Goal: Task Accomplishment & Management: Manage account settings

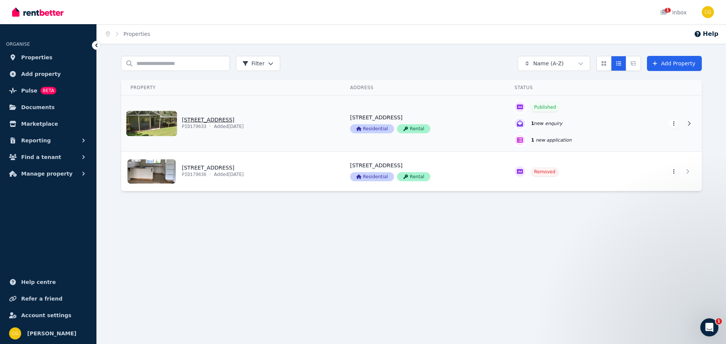
click at [262, 124] on link "View property details" at bounding box center [231, 124] width 220 height 56
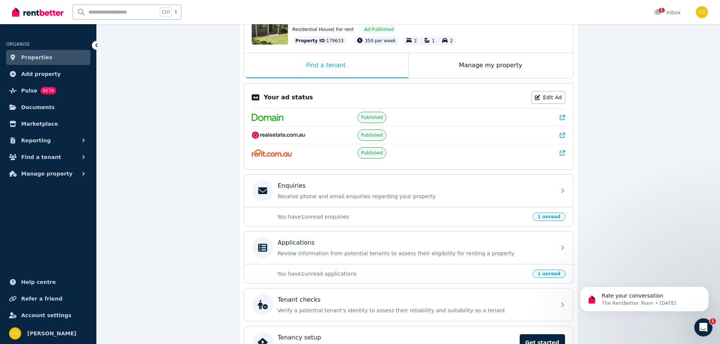
scroll to position [113, 0]
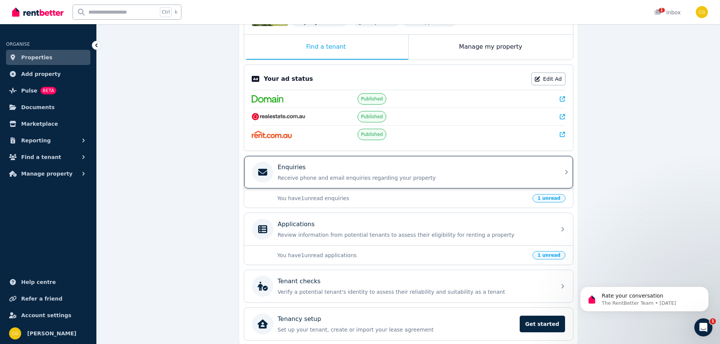
click at [564, 174] on icon at bounding box center [566, 172] width 9 height 9
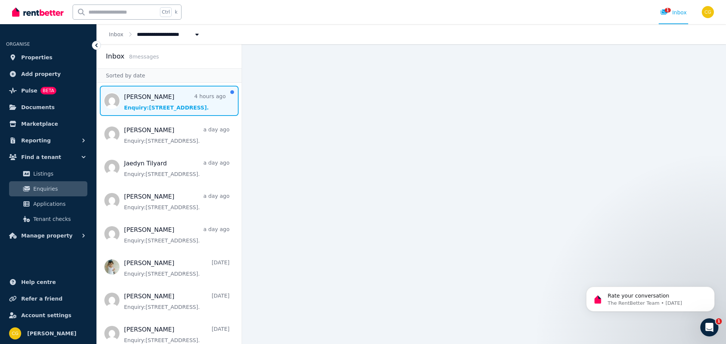
click at [161, 106] on span "Message list" at bounding box center [169, 101] width 145 height 30
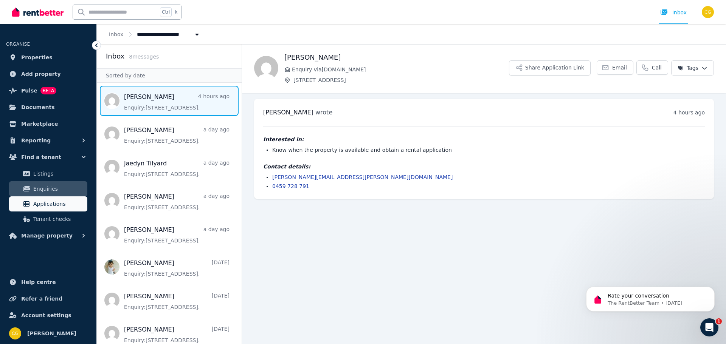
click at [55, 205] on span "Applications" at bounding box center [58, 204] width 51 height 9
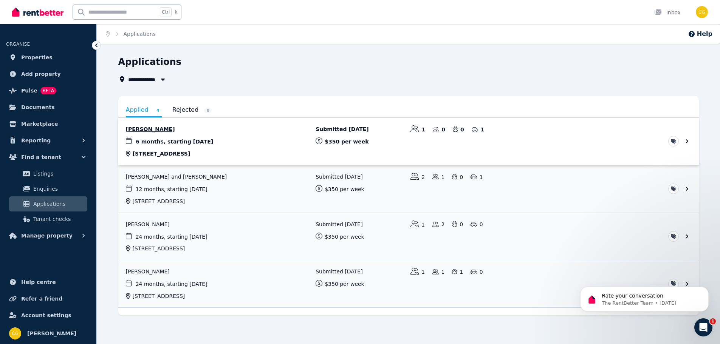
click at [688, 142] on link "View application: Daryl Nahow" at bounding box center [408, 141] width 581 height 47
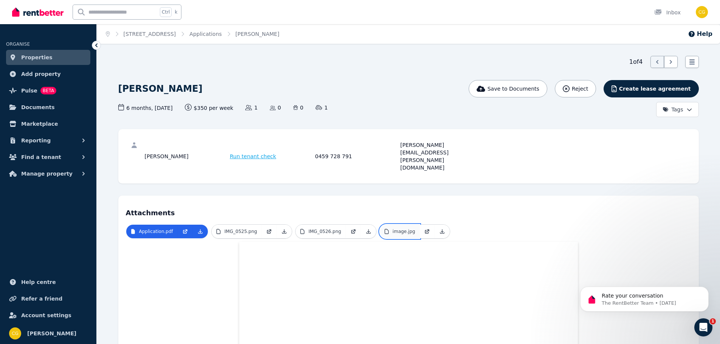
click at [393, 229] on p "image.jpg" at bounding box center [404, 232] width 23 height 6
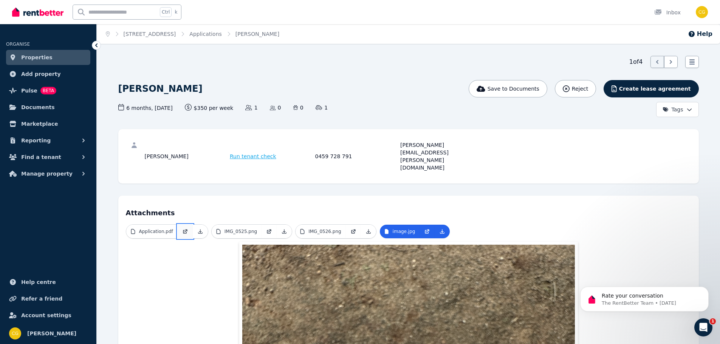
click at [183, 225] on link at bounding box center [185, 232] width 15 height 14
click at [53, 160] on button "Find a tenant" at bounding box center [48, 157] width 84 height 15
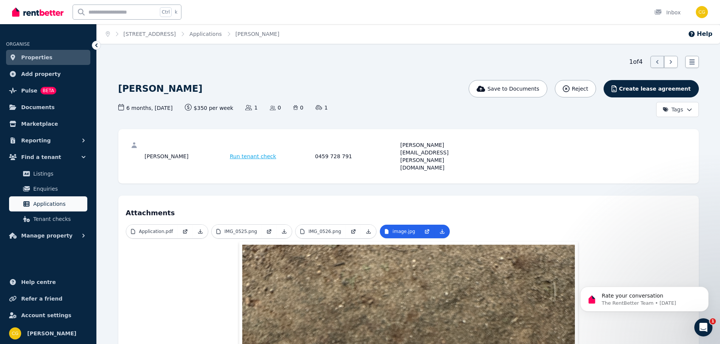
click at [38, 202] on span "Applications" at bounding box center [58, 204] width 51 height 9
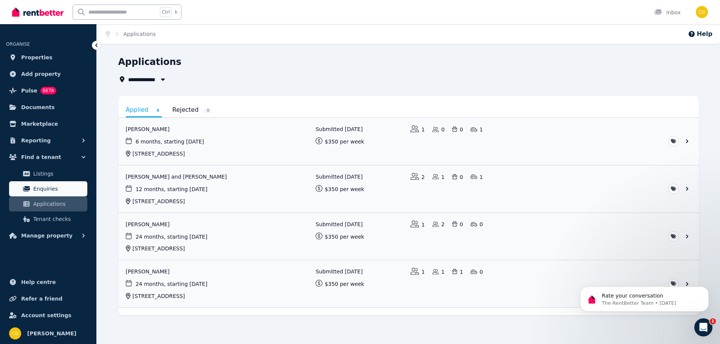
click at [37, 192] on span "Enquiries" at bounding box center [58, 188] width 51 height 9
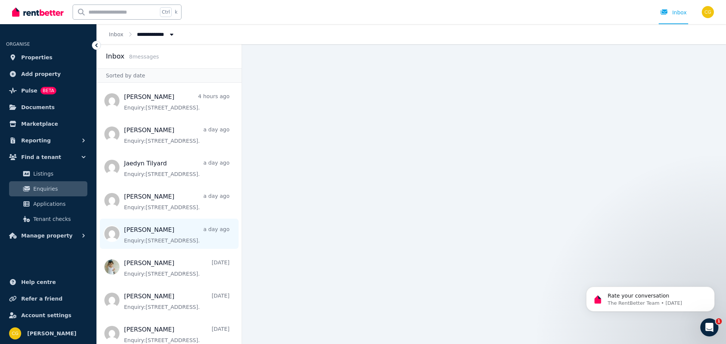
scroll to position [7, 0]
